Goal: Book appointment/travel/reservation

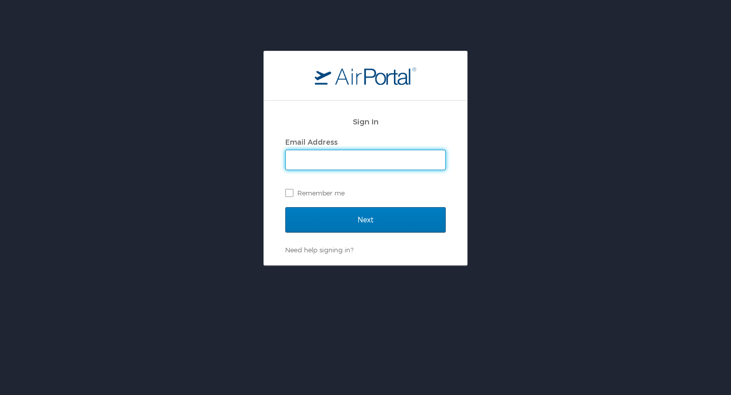
type input "[PERSON_NAME][EMAIL_ADDRESS][PERSON_NAME][DOMAIN_NAME]"
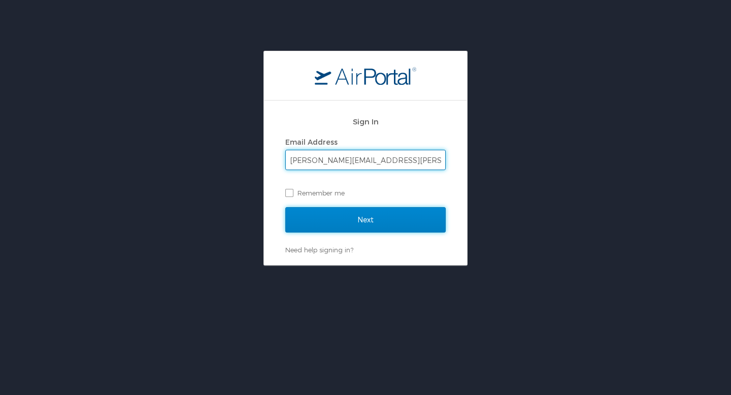
click at [374, 229] on input "Next" at bounding box center [365, 219] width 160 height 25
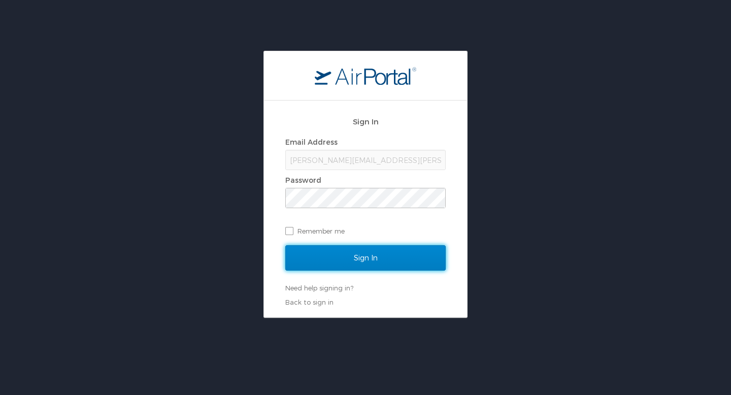
click at [387, 248] on input "Sign In" at bounding box center [365, 257] width 160 height 25
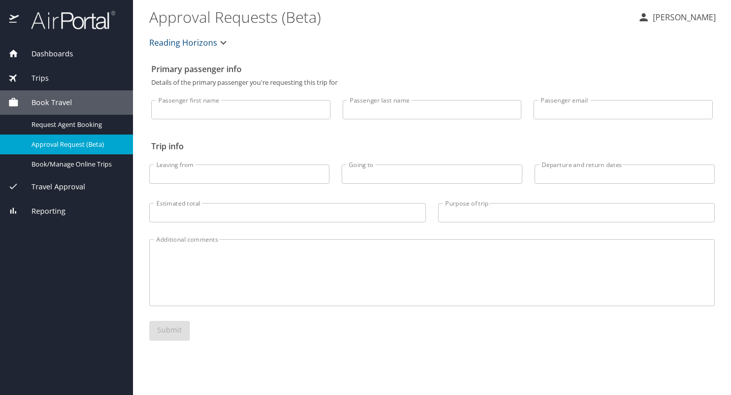
click at [57, 188] on span "Travel Approval" at bounding box center [52, 186] width 66 height 11
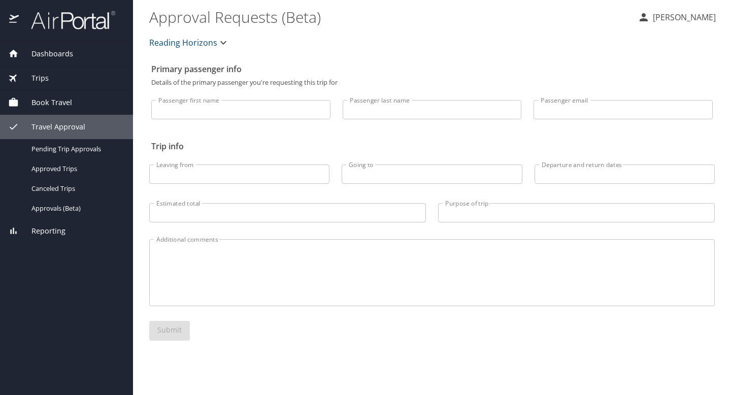
click at [54, 106] on span "Book Travel" at bounding box center [45, 102] width 53 height 11
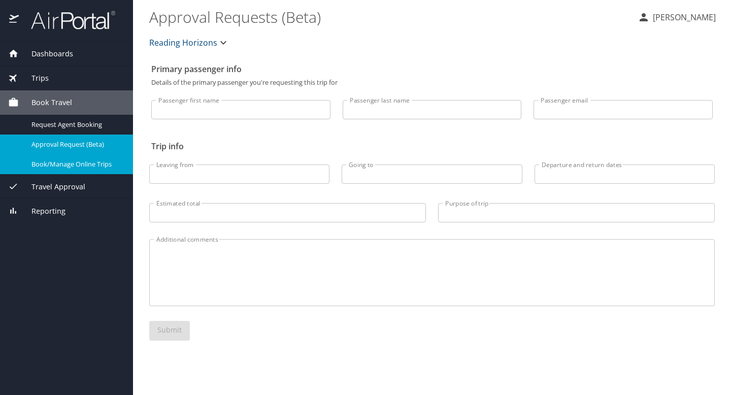
click at [56, 162] on span "Book/Manage Online Trips" at bounding box center [75, 164] width 89 height 10
